Goal: Task Accomplishment & Management: Manage account settings

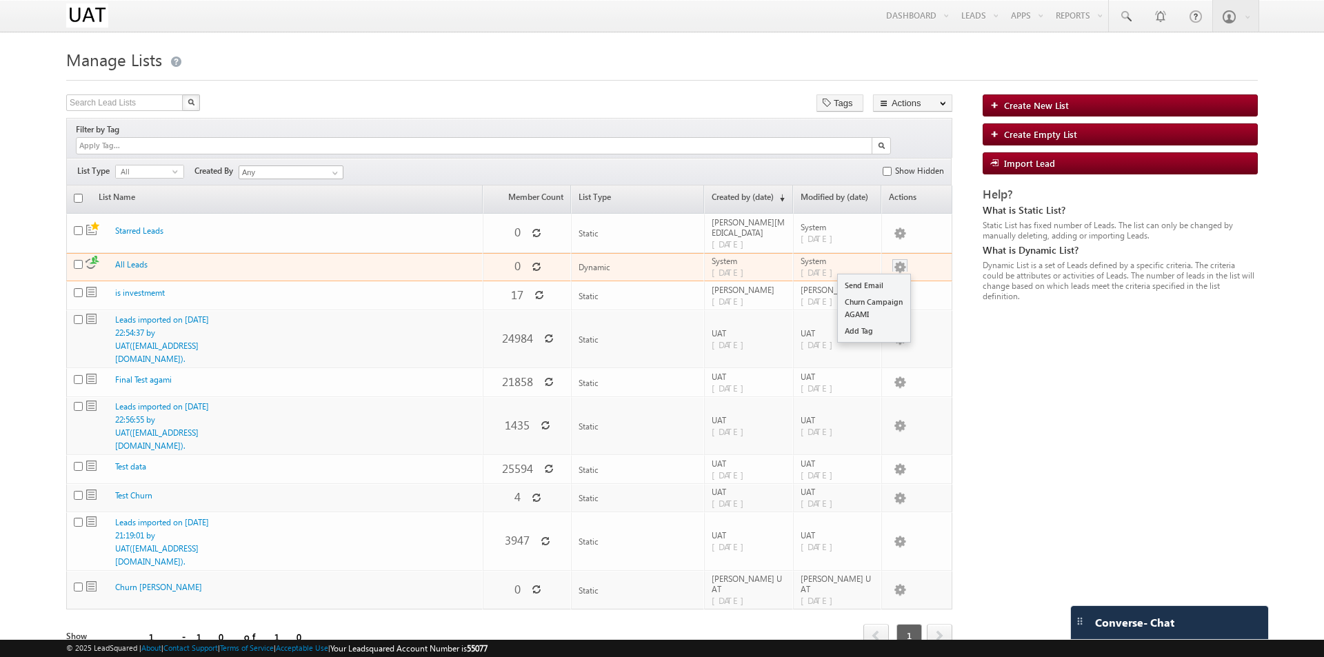
click at [899, 261] on button "button" at bounding box center [900, 268] width 14 height 14
click at [126, 259] on link "All Leads" at bounding box center [131, 264] width 32 height 10
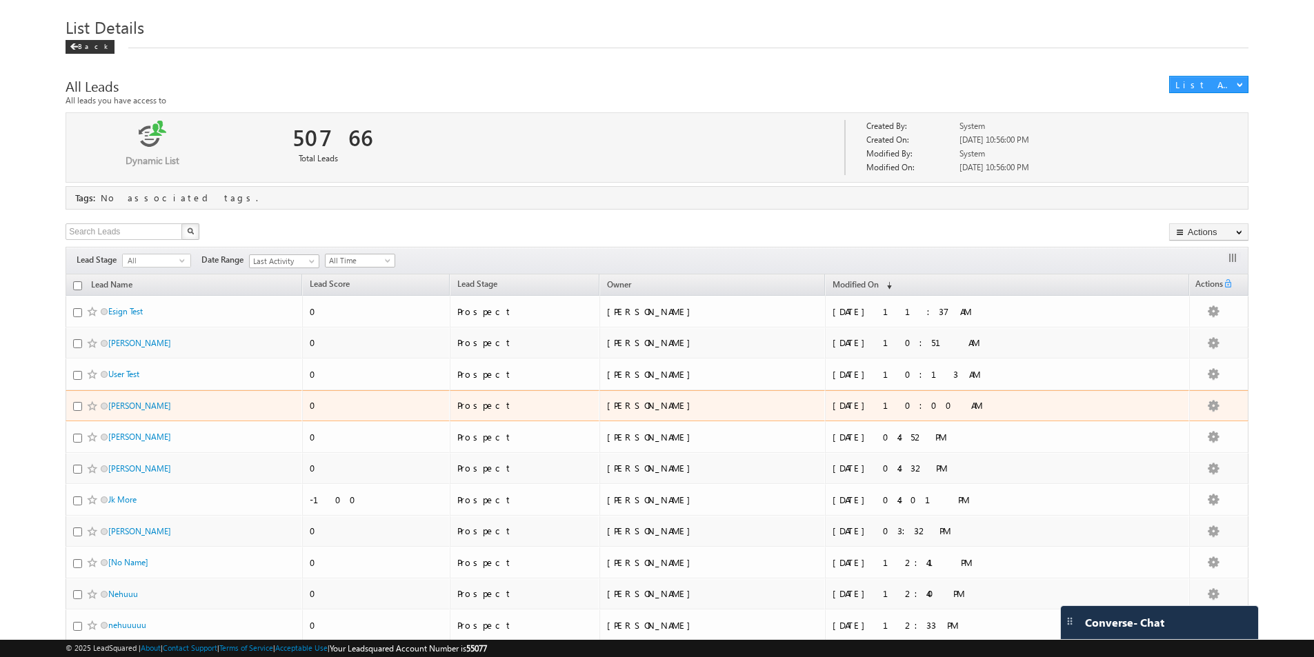
scroll to position [35, 0]
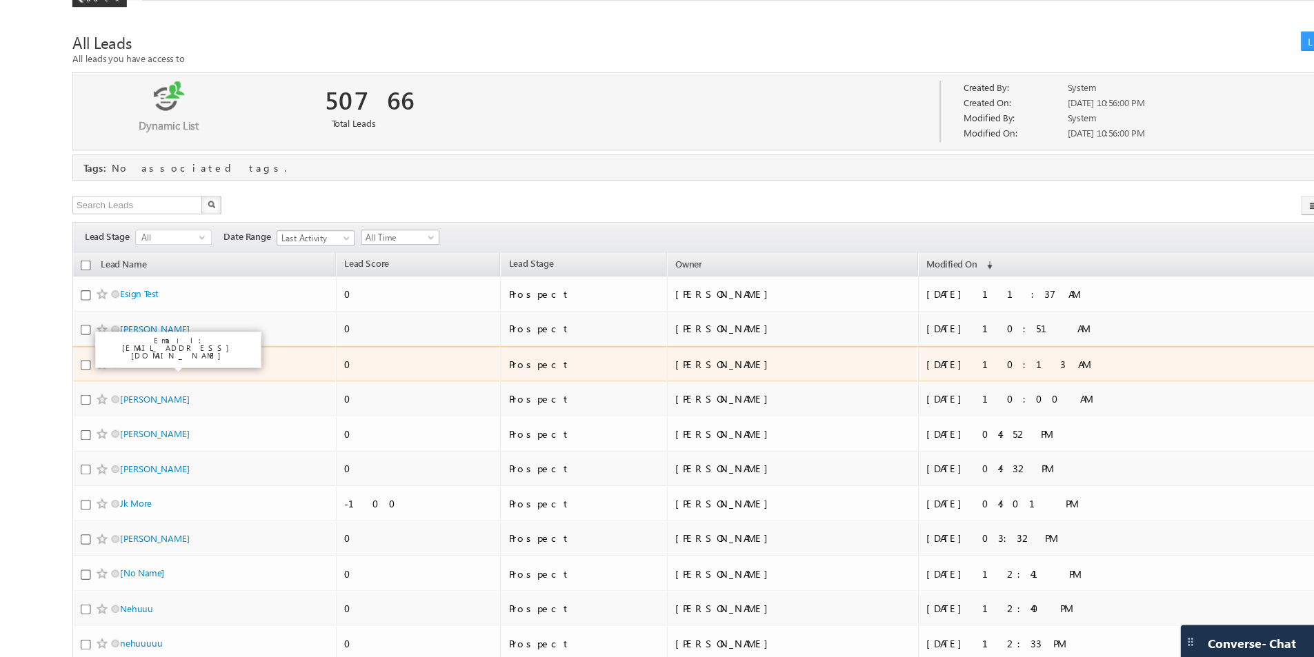
click at [133, 376] on link "User Test" at bounding box center [123, 371] width 31 height 10
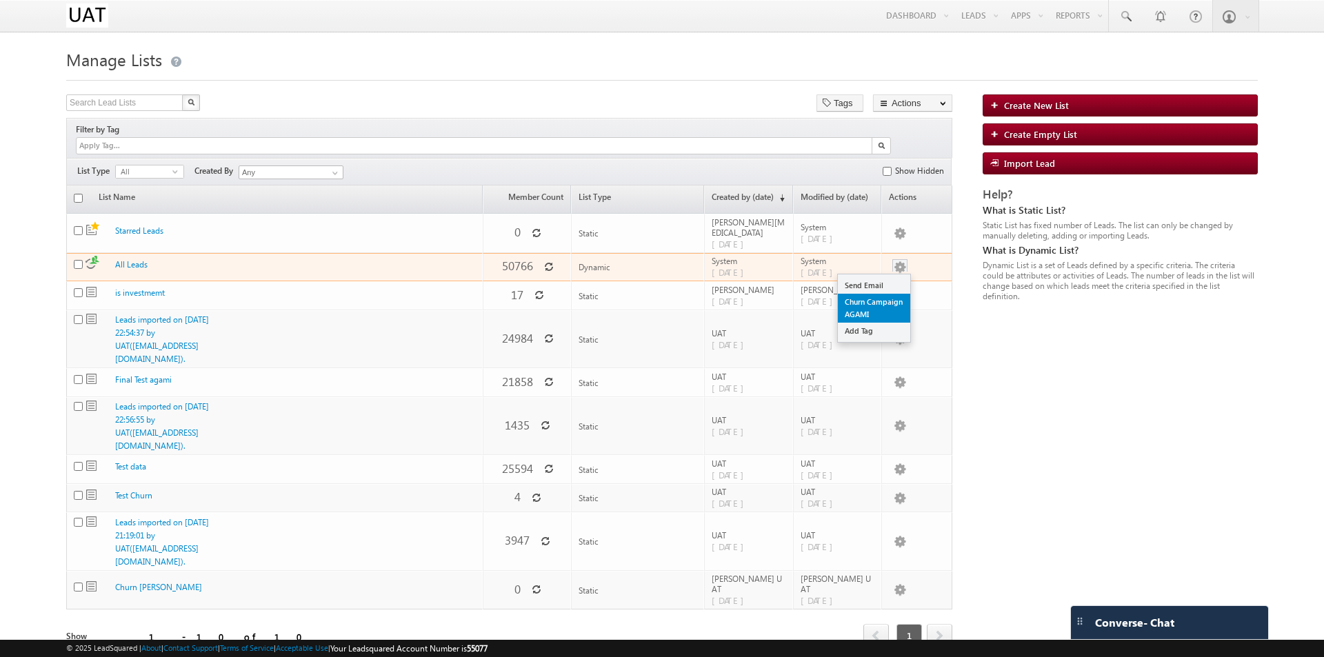
click at [868, 295] on link "Churn Campaign AGAMI" at bounding box center [874, 308] width 72 height 29
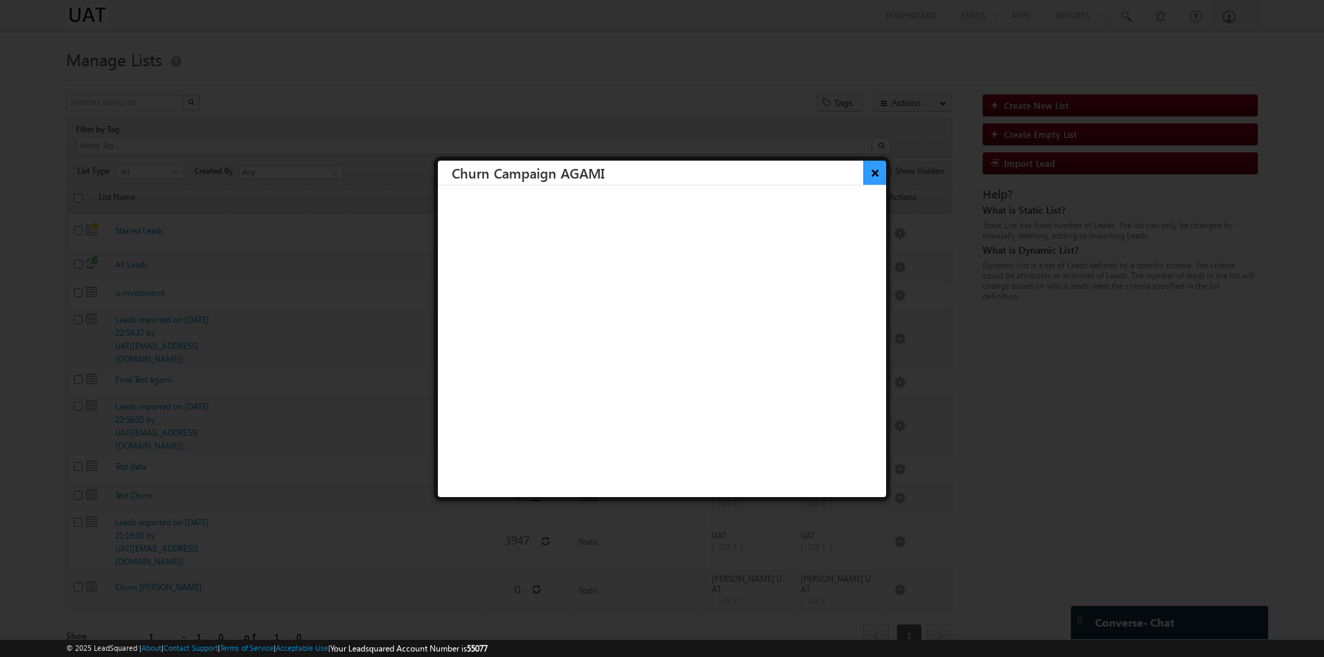
click at [865, 170] on button "×" at bounding box center [875, 173] width 23 height 24
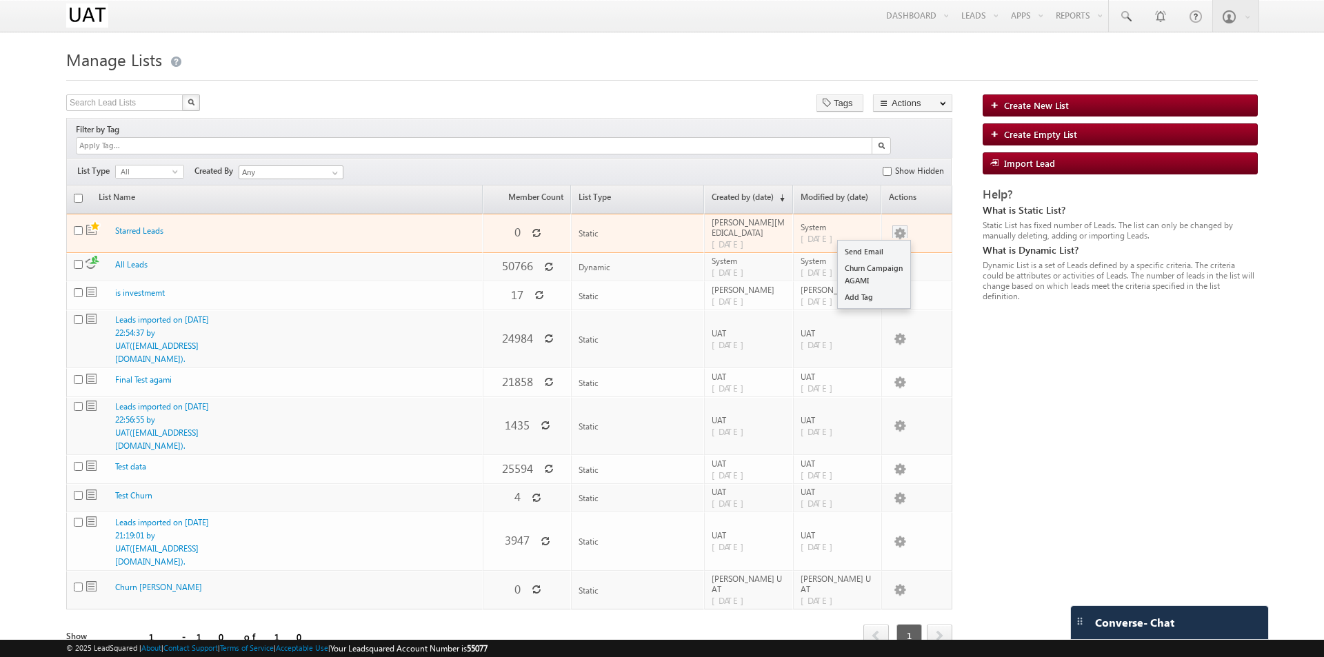
click at [895, 227] on button "button" at bounding box center [900, 234] width 14 height 14
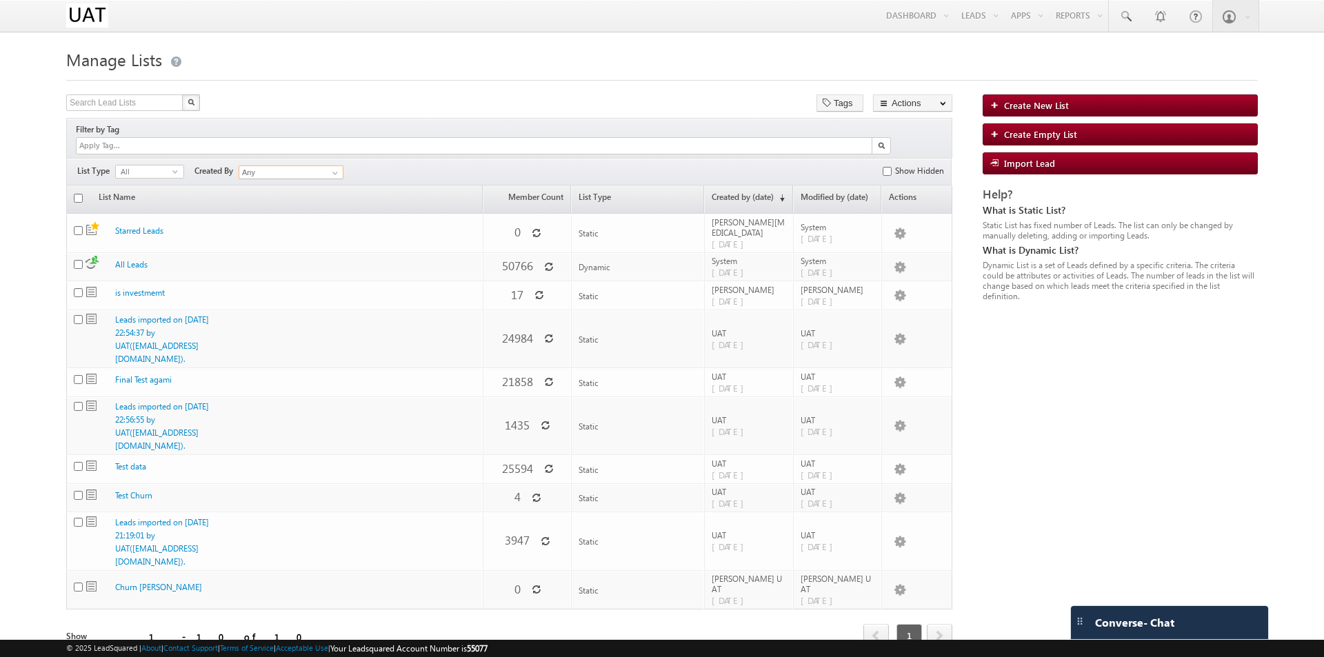
click at [311, 166] on input "Any" at bounding box center [291, 173] width 105 height 14
click at [339, 168] on span at bounding box center [335, 173] width 11 height 11
click at [927, 101] on button "Actions" at bounding box center [912, 103] width 79 height 17
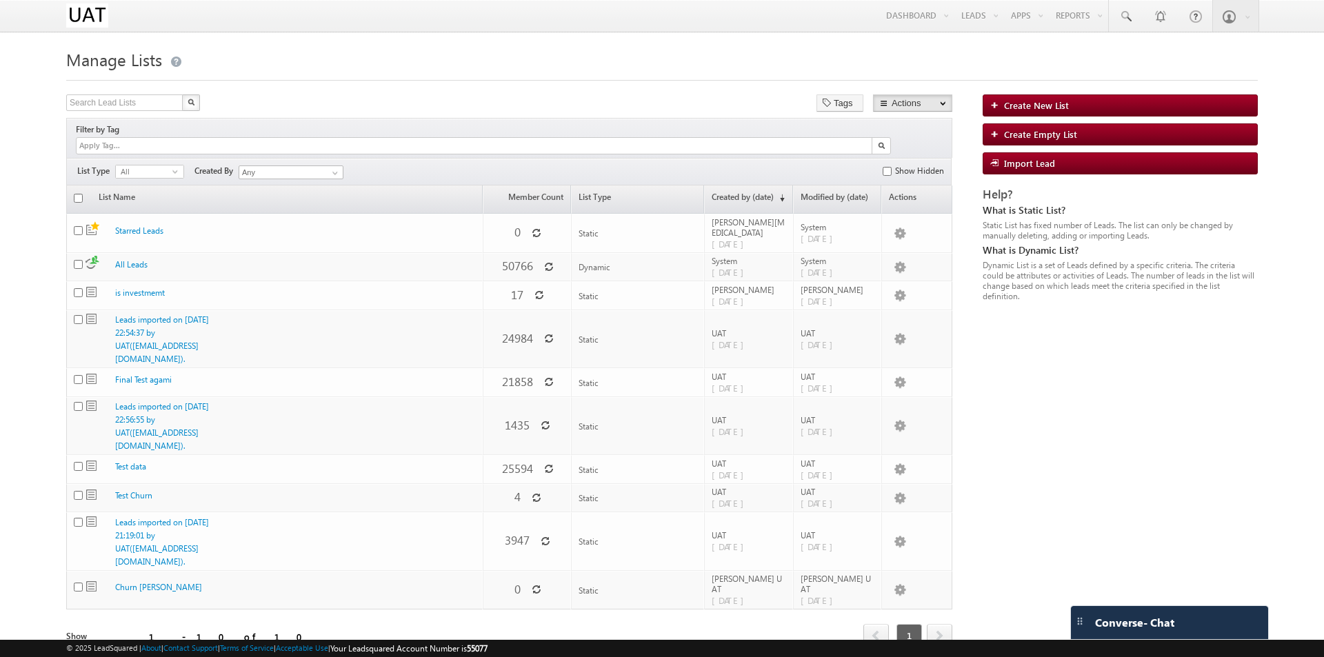
click at [745, 88] on form "Manage Lists Create New List Search Lead Lists X 10 results found Tags Actions …" at bounding box center [662, 363] width 1192 height 637
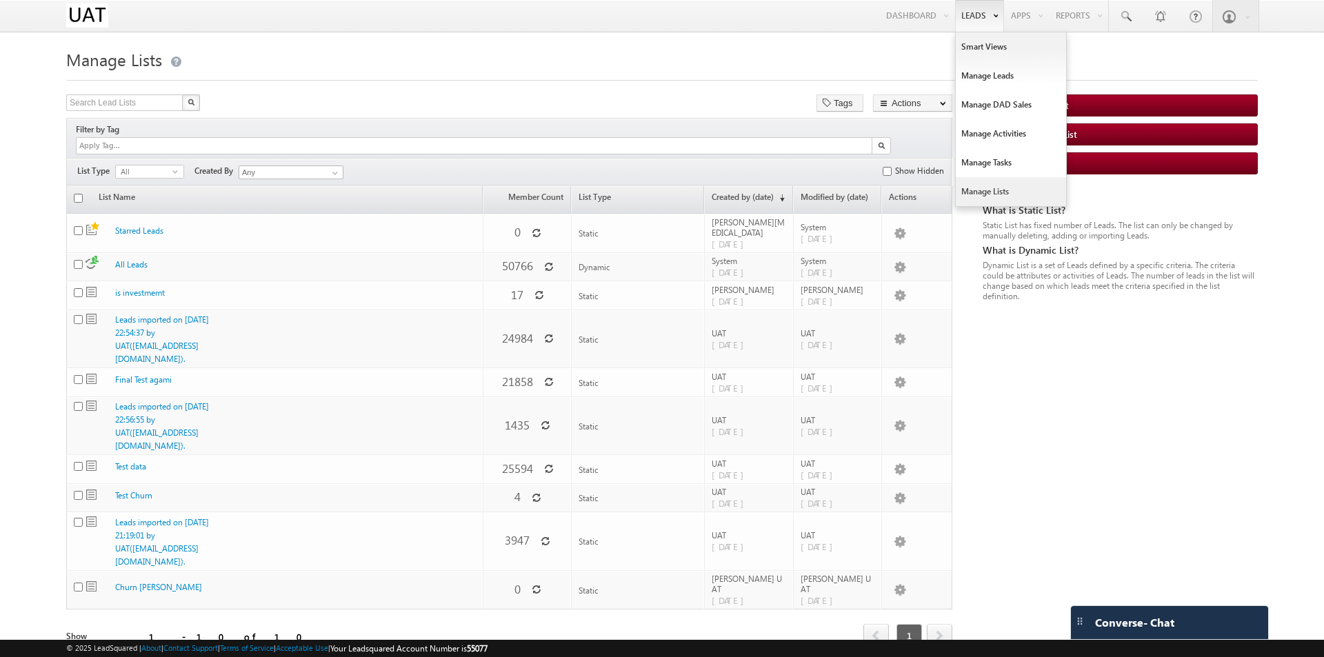
click at [955, 21] on link "Leads" at bounding box center [979, 16] width 49 height 32
